Goal: Transaction & Acquisition: Book appointment/travel/reservation

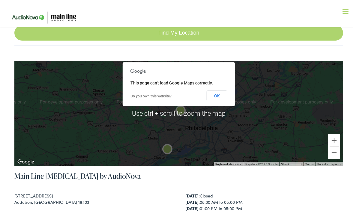
scroll to position [180, 0]
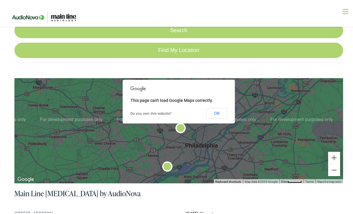
click at [208, 111] on button "OK" at bounding box center [217, 112] width 21 height 11
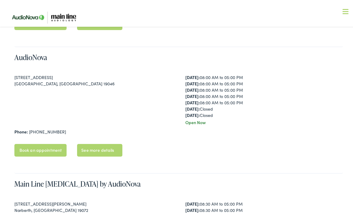
scroll to position [451, 0]
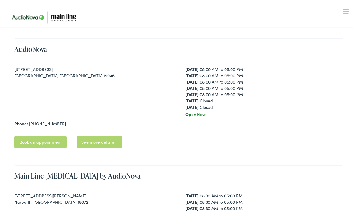
click at [47, 139] on link "Book an appointment" at bounding box center [40, 141] width 53 height 13
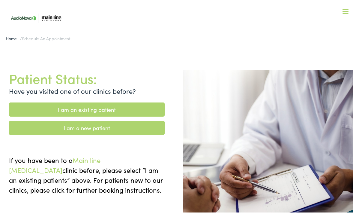
click at [94, 126] on link "I am a new patient" at bounding box center [87, 127] width 156 height 14
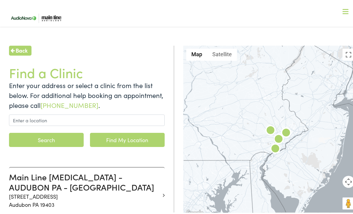
scroll to position [90, 0]
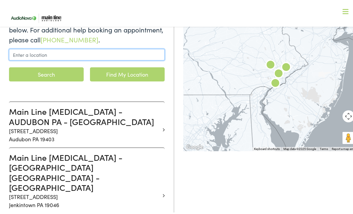
click at [52, 53] on input "text" at bounding box center [87, 53] width 156 height 11
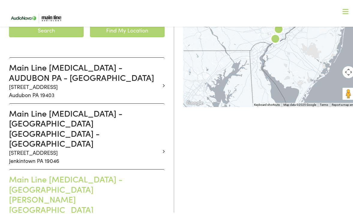
scroll to position [180, 0]
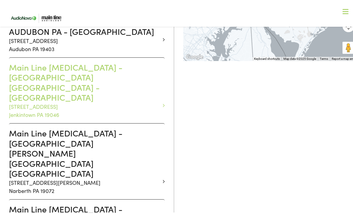
click at [152, 101] on p "[STREET_ADDRESS]" at bounding box center [84, 109] width 151 height 16
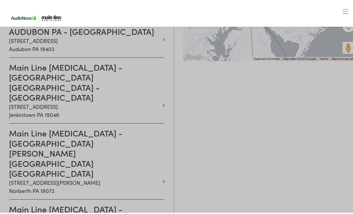
click at [156, 85] on div at bounding box center [179, 118] width 358 height 458
click at [159, 84] on div at bounding box center [179, 118] width 358 height 458
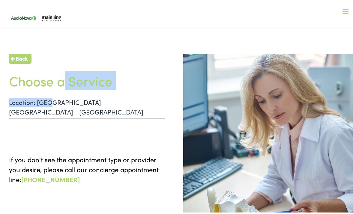
click at [65, 94] on div "Back Choose a Service Location: [GEOGRAPHIC_DATA] [GEOGRAPHIC_DATA] - [GEOGRAPH…" at bounding box center [87, 160] width 174 height 214
